Goal: Task Accomplishment & Management: Use online tool/utility

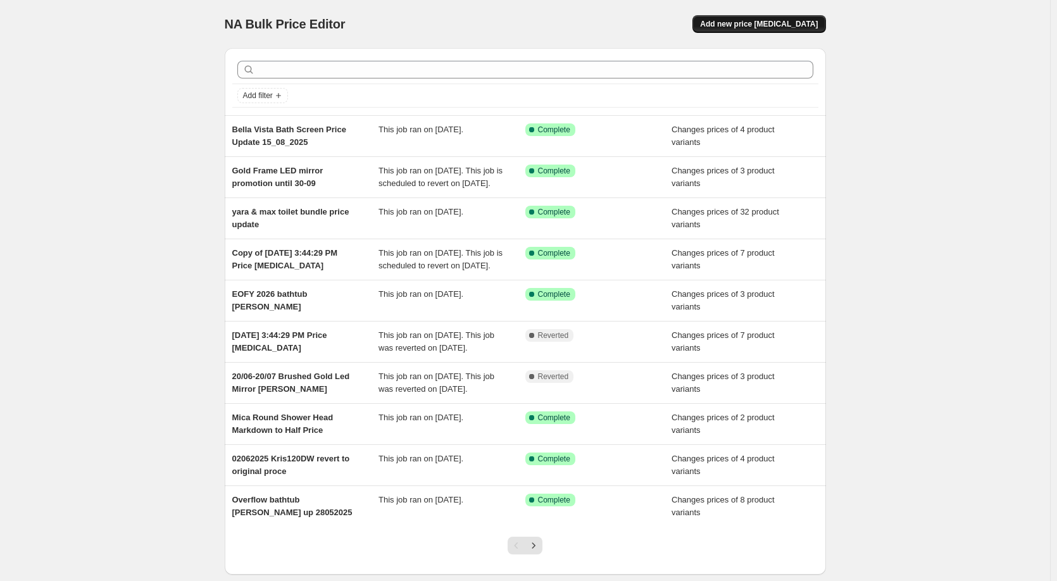
click at [733, 22] on span "Add new price [MEDICAL_DATA]" at bounding box center [759, 24] width 118 height 10
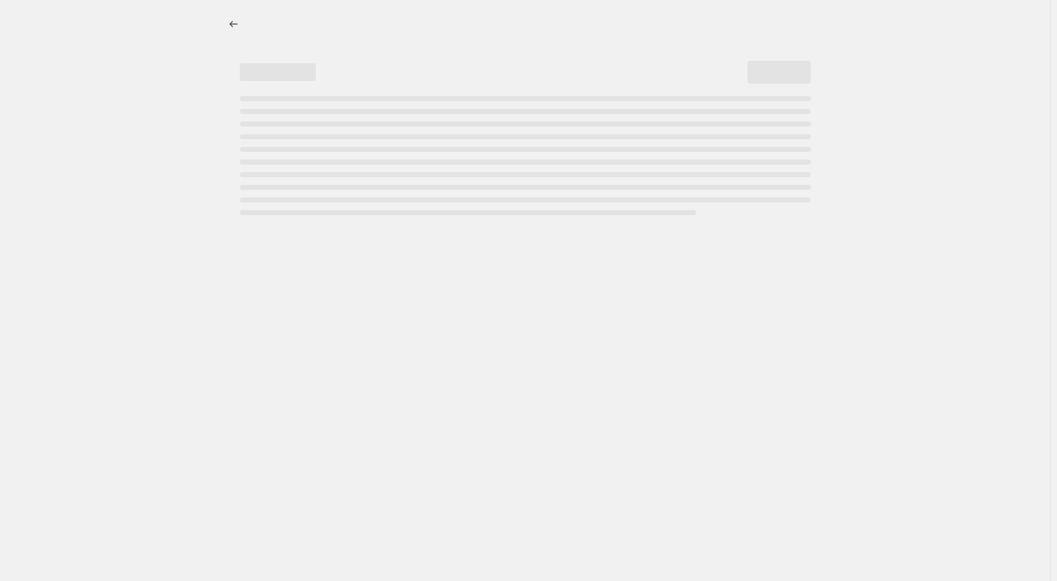
select select "percentage"
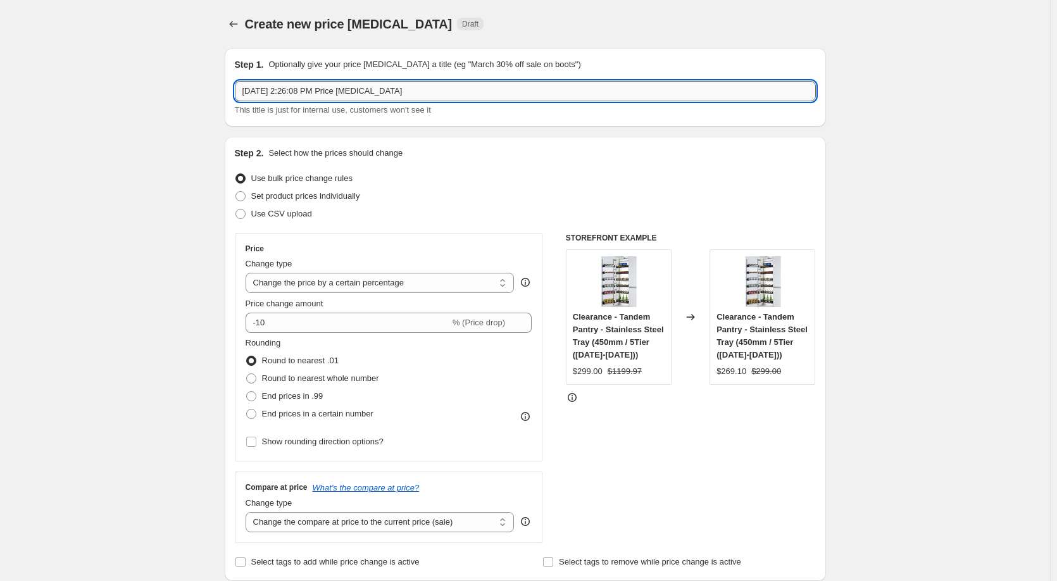
click at [379, 84] on input "[DATE] 2:26:08 PM Price [MEDICAL_DATA]" at bounding box center [525, 91] width 581 height 20
type input "Como Towel Rail - For Yara promotion Clearance"
click at [261, 202] on span "Set product prices individually" at bounding box center [305, 196] width 109 height 13
click at [236, 192] on input "Set product prices individually" at bounding box center [235, 191] width 1 height 1
radio input "true"
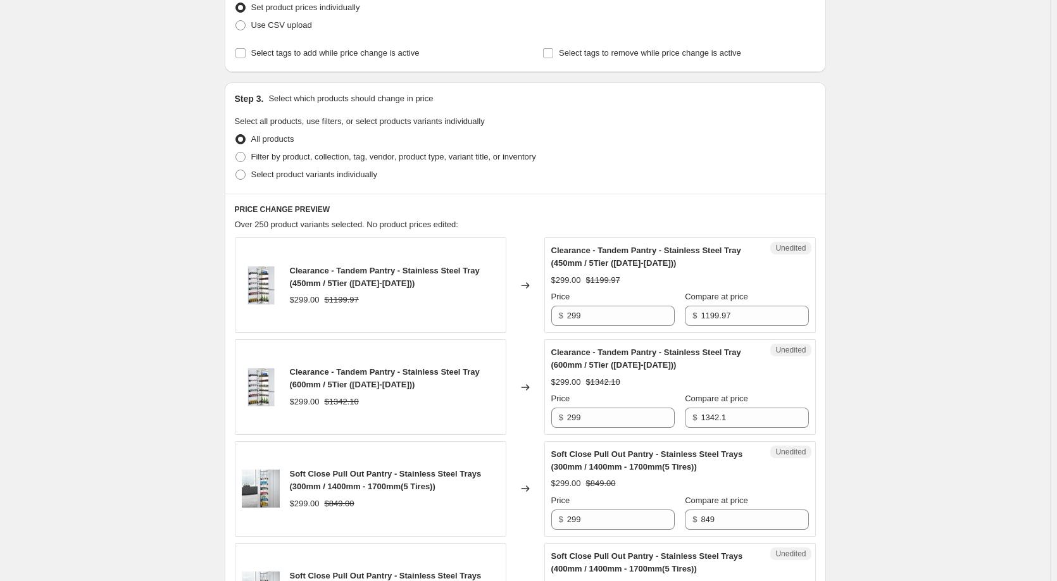
scroll to position [190, 0]
click at [322, 173] on span "Select product variants individually" at bounding box center [314, 172] width 126 height 9
click at [236, 169] on input "Select product variants individually" at bounding box center [235, 168] width 1 height 1
radio input "true"
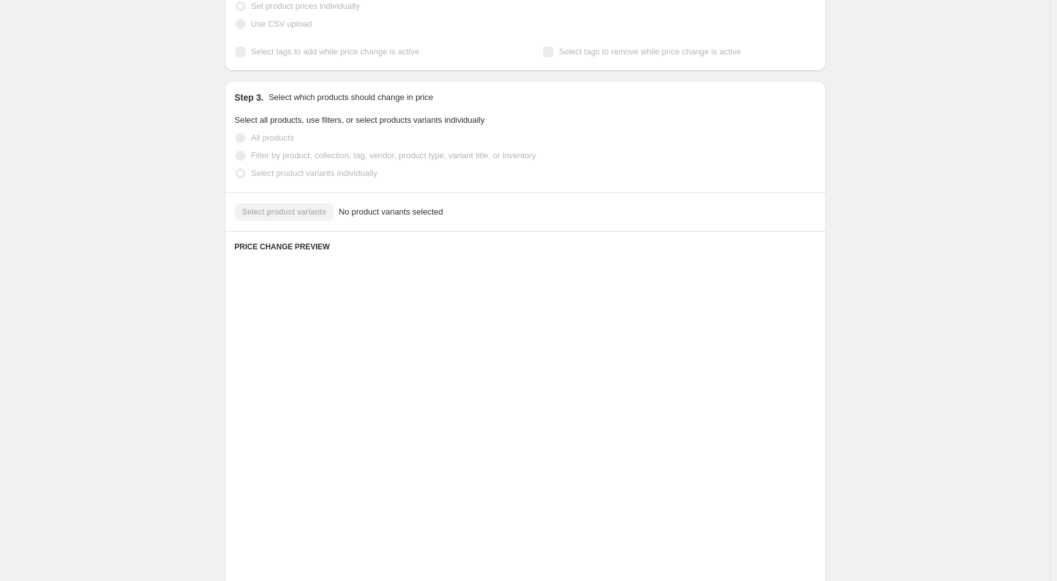
scroll to position [84, 0]
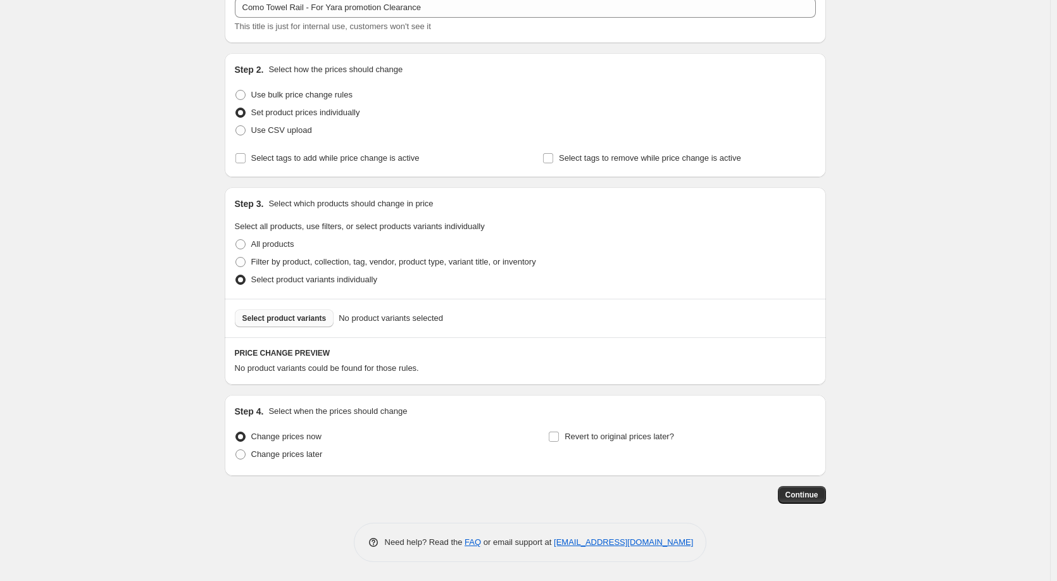
click at [293, 320] on span "Select product variants" at bounding box center [284, 318] width 84 height 10
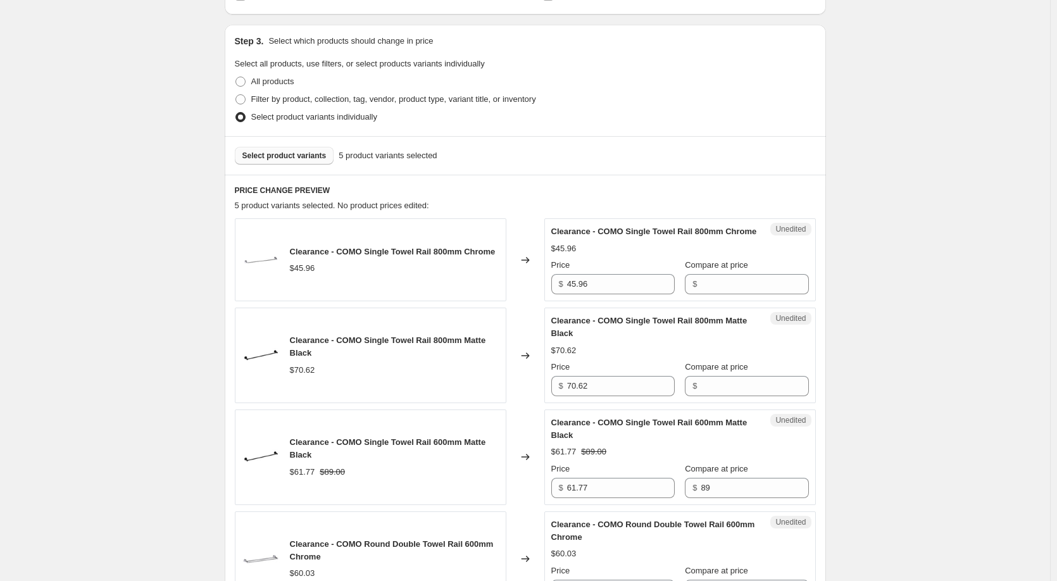
scroll to position [400, 0]
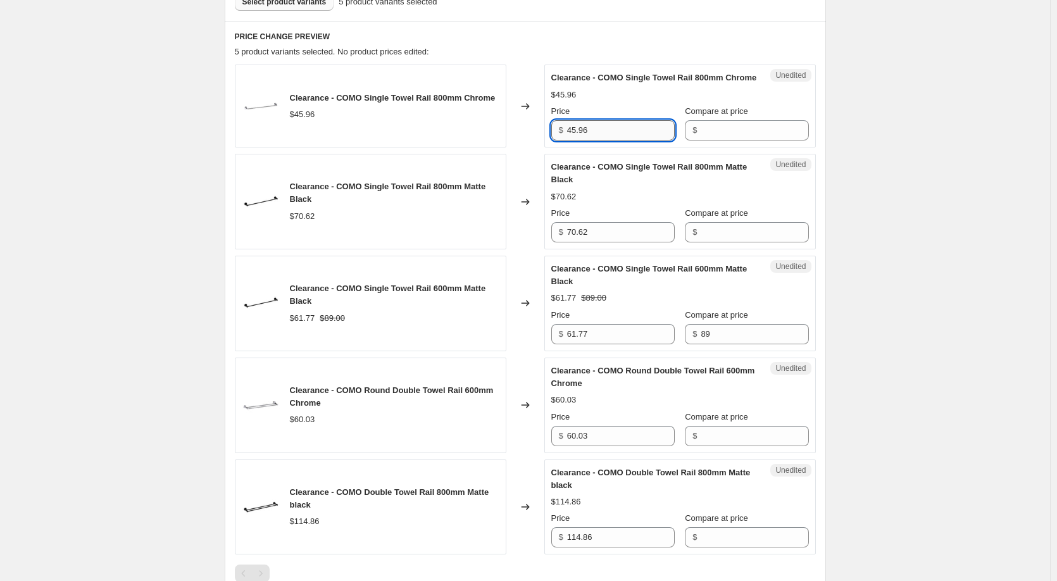
click at [631, 140] on input "45.96" at bounding box center [621, 130] width 108 height 20
click at [635, 140] on input "45.96" at bounding box center [621, 130] width 108 height 20
click at [592, 140] on input "69" at bounding box center [621, 130] width 108 height 20
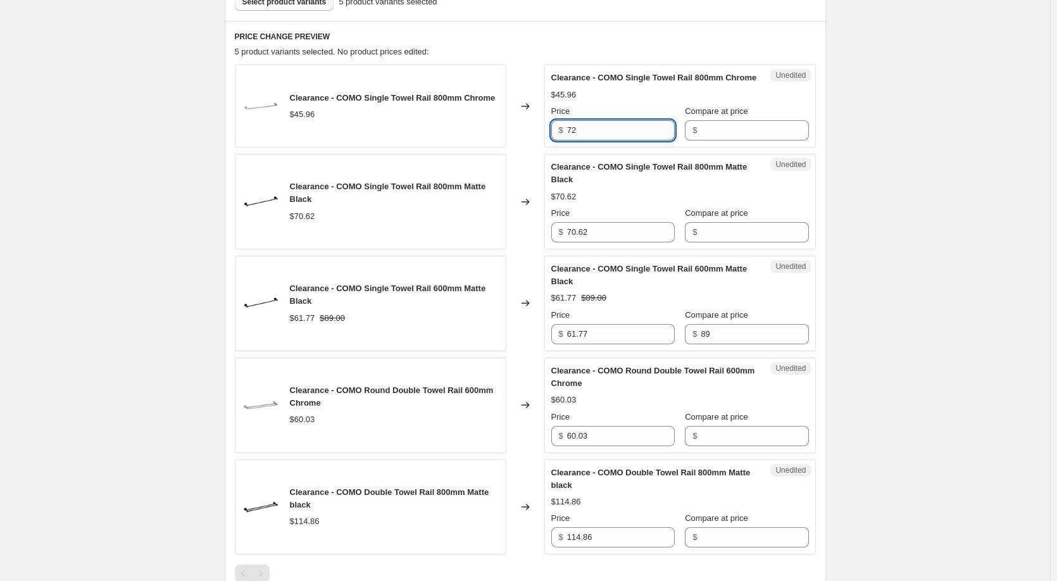
click at [600, 140] on input "72" at bounding box center [621, 130] width 108 height 20
type input "72"
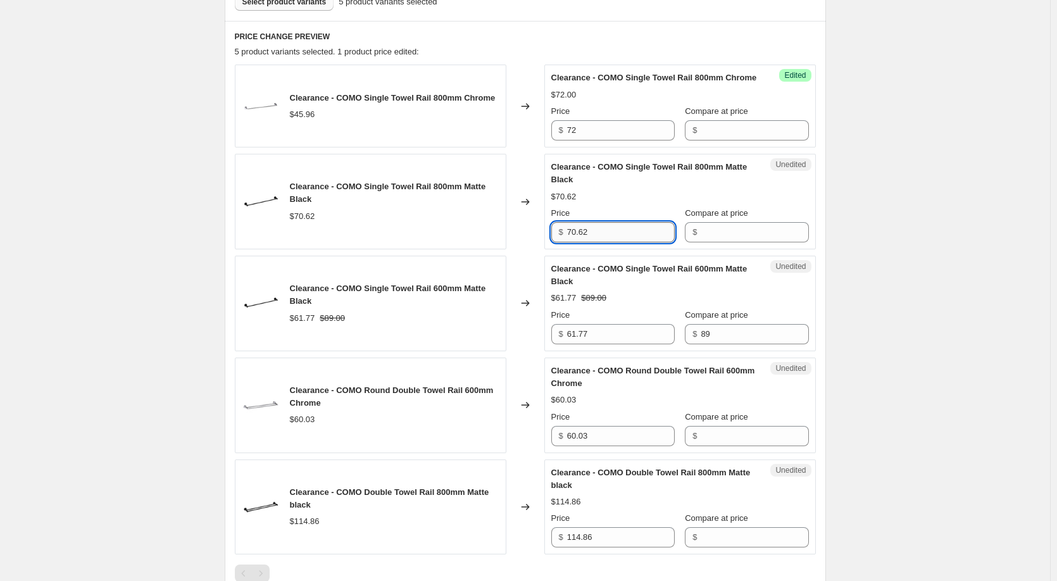
click at [616, 238] on input "70.62" at bounding box center [621, 232] width 108 height 20
paste input "text"
type input "72"
click at [599, 342] on input "61.77" at bounding box center [621, 334] width 108 height 20
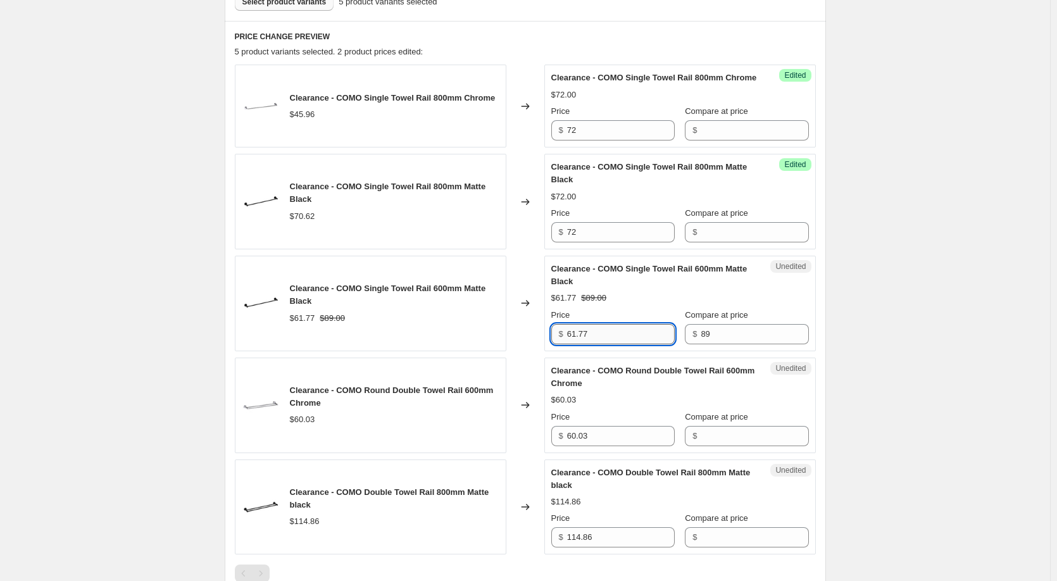
click at [599, 342] on input "61.77" at bounding box center [621, 334] width 108 height 20
paste input "72"
type input "72"
click at [602, 446] on input "60.03" at bounding box center [621, 436] width 108 height 20
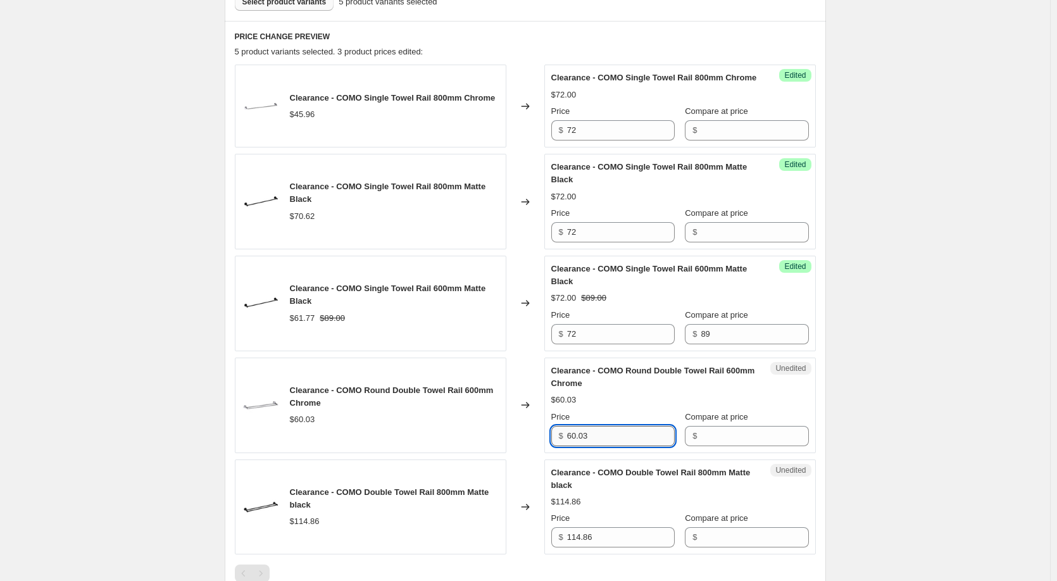
click at [602, 446] on input "60.03" at bounding box center [621, 436] width 108 height 20
paste input "72"
type input "72"
click at [595, 539] on div "Price $ 114.86" at bounding box center [612, 529] width 123 height 35
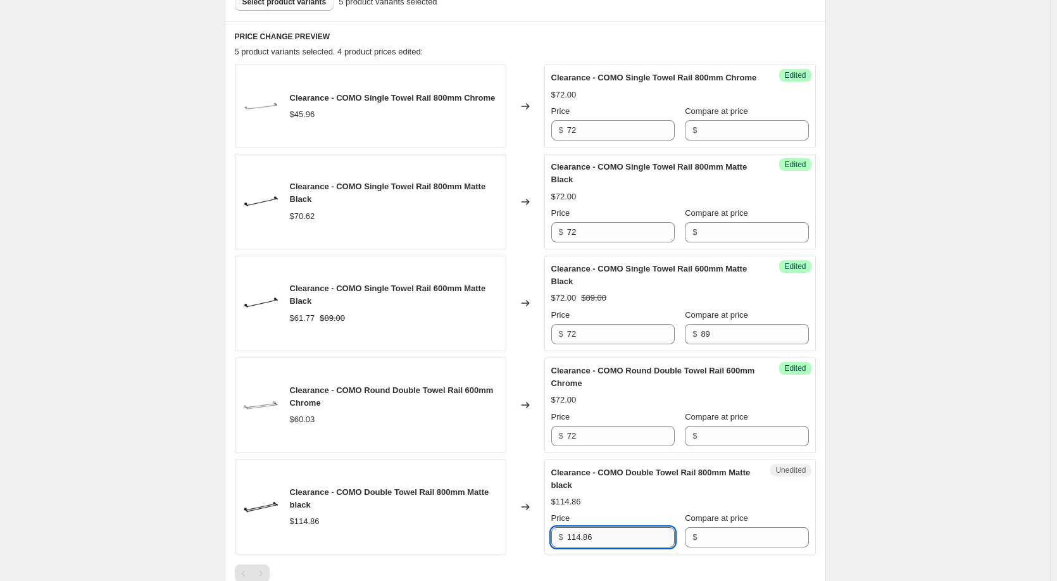
click at [602, 547] on input "114.86" at bounding box center [621, 537] width 108 height 20
paste input "72"
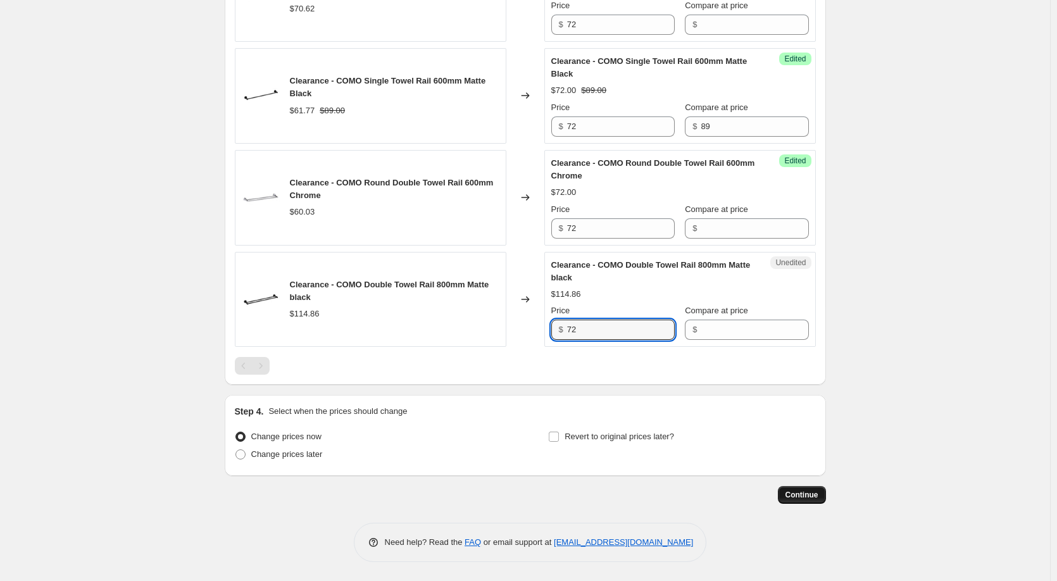
type input "72"
click at [792, 496] on span "Continue" at bounding box center [801, 495] width 33 height 10
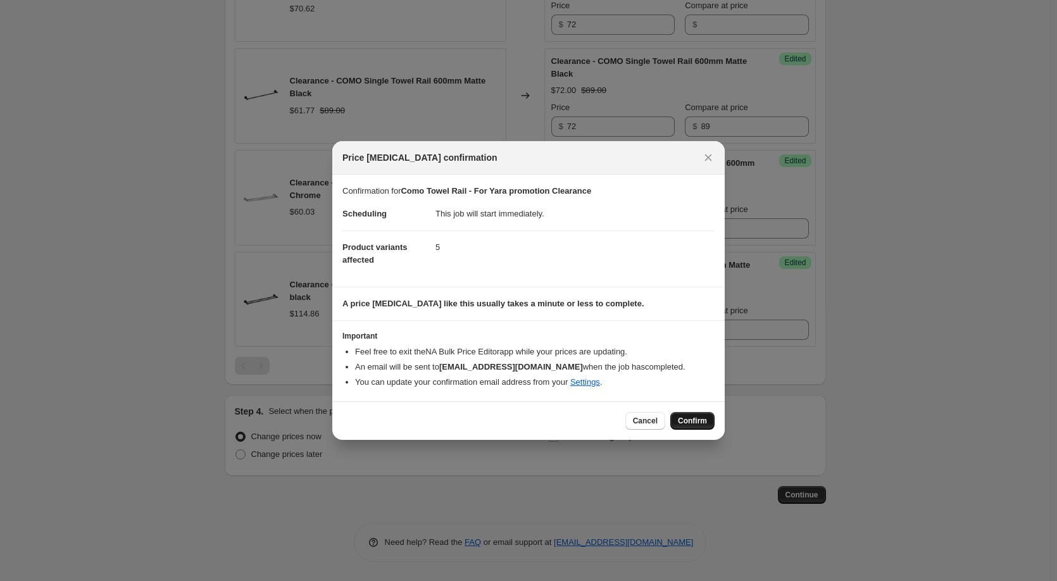
click at [705, 425] on span "Confirm" at bounding box center [692, 421] width 29 height 10
